Goal: Navigation & Orientation: Find specific page/section

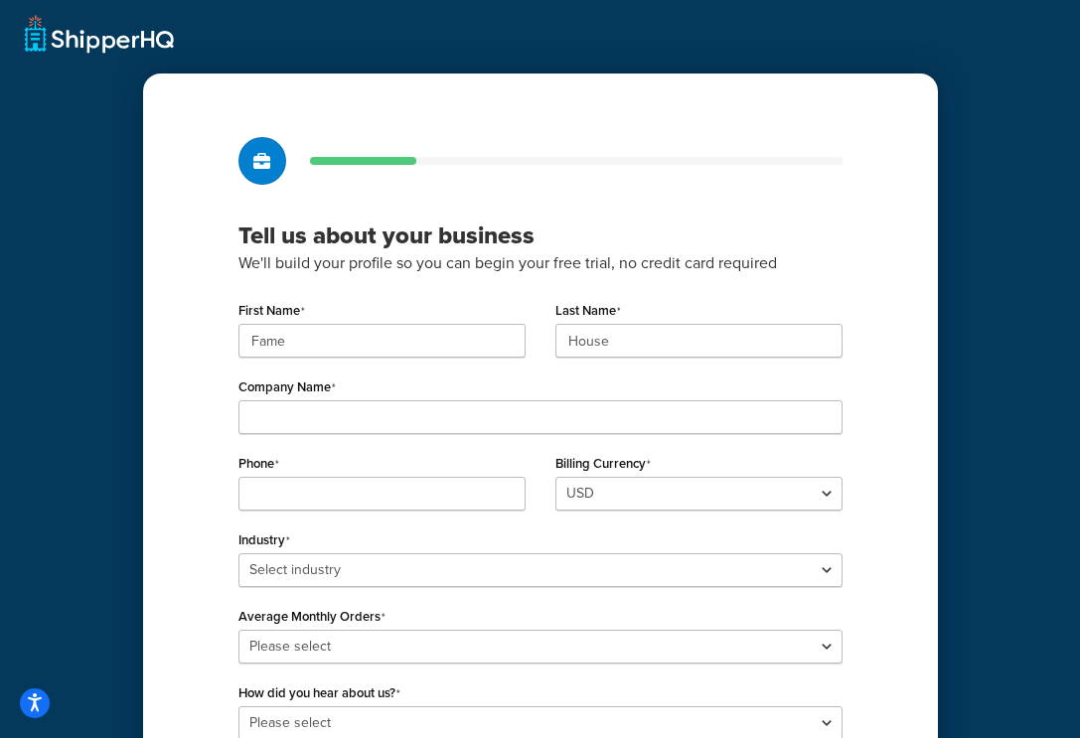
scroll to position [202, 0]
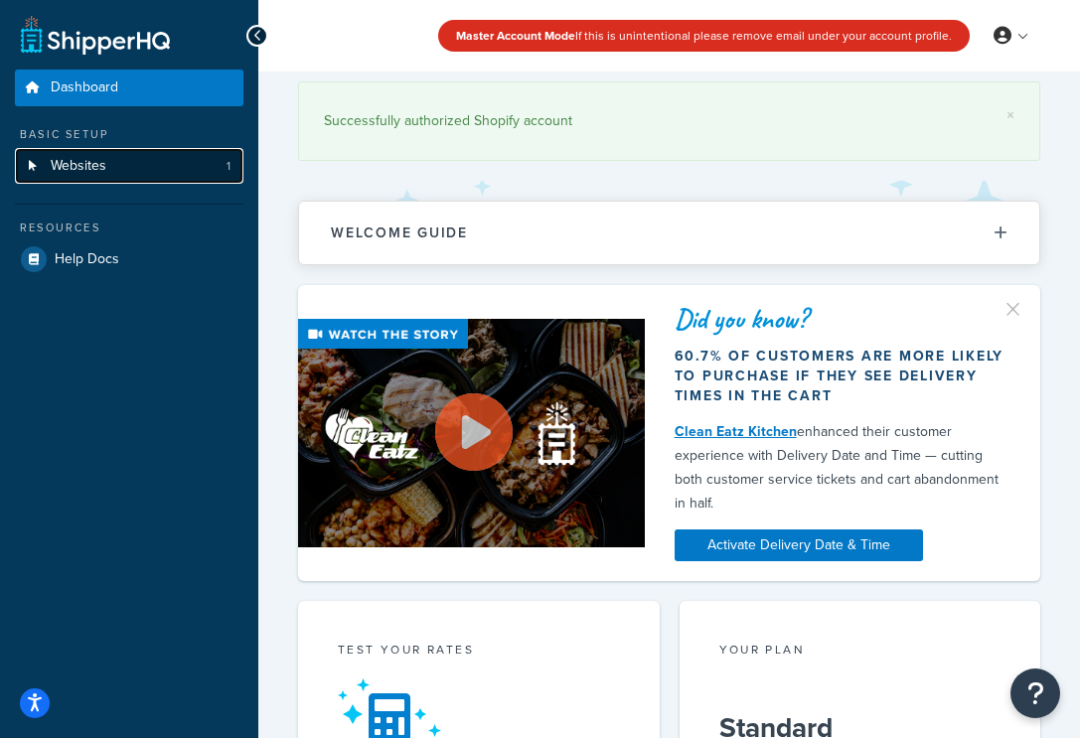
click at [81, 166] on span "Websites" at bounding box center [79, 166] width 56 height 17
click at [119, 174] on link "Websites 1" at bounding box center [129, 166] width 228 height 37
